Goal: Find specific page/section: Find specific page/section

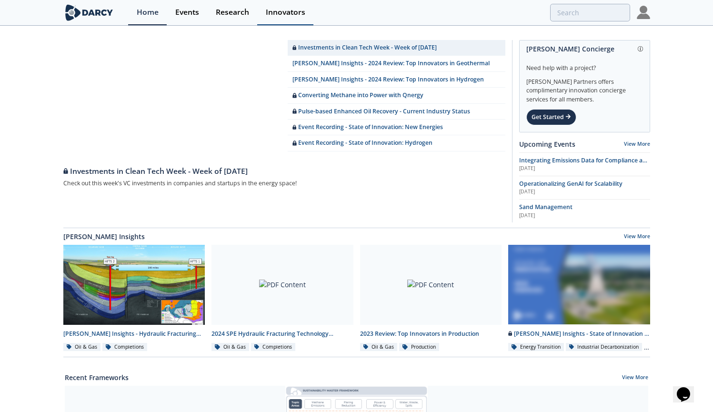
click at [286, 13] on div "Innovators" at bounding box center [286, 13] width 40 height 8
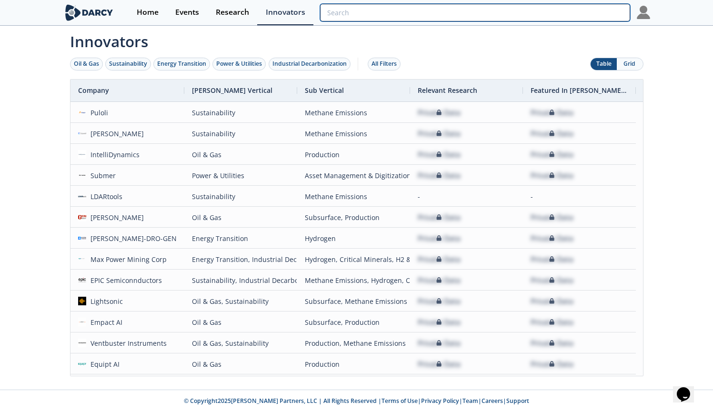
click at [576, 14] on input "search" at bounding box center [475, 13] width 310 height 18
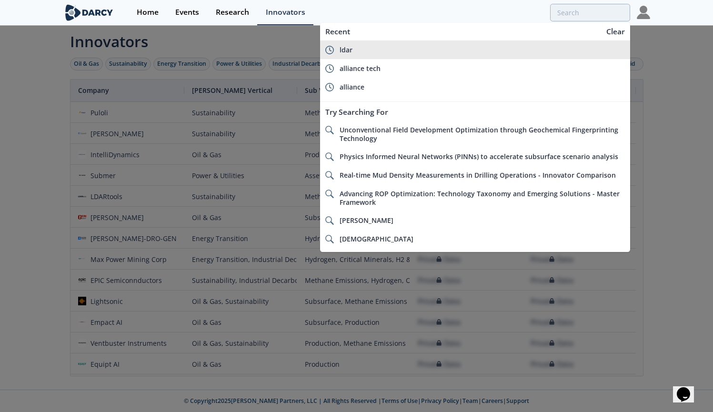
click at [393, 48] on div "ldar" at bounding box center [482, 50] width 285 height 9
type input "ldar"
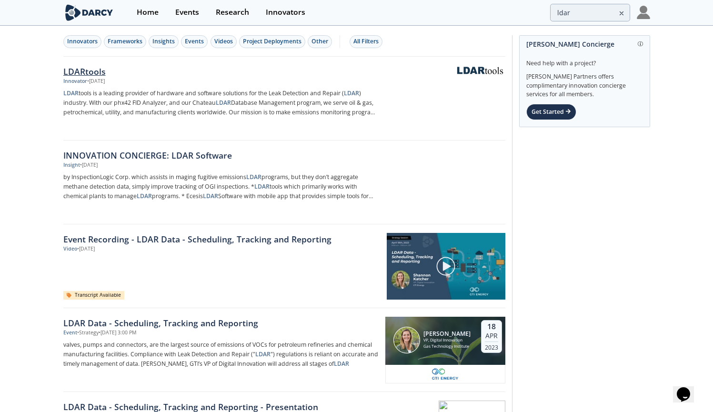
click at [93, 67] on div "LDARtools" at bounding box center [220, 71] width 315 height 12
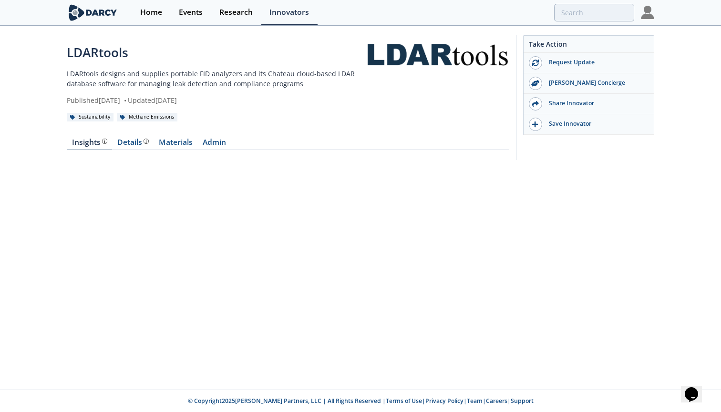
click at [85, 144] on div "Insights The [PERSON_NAME] Research team’s summarized opinion of the innovator,…" at bounding box center [89, 143] width 35 height 8
click at [217, 144] on link "Admin" at bounding box center [213, 144] width 33 height 11
